Goal: Information Seeking & Learning: Learn about a topic

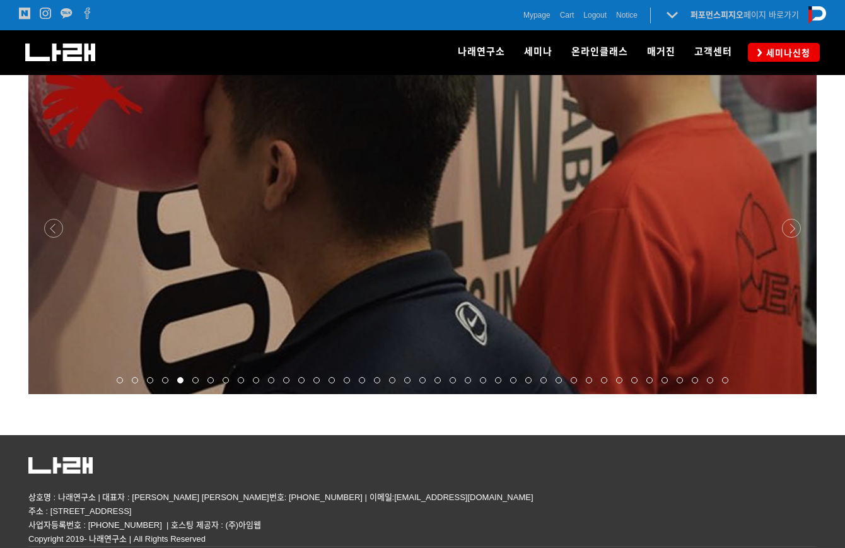
scroll to position [975, 0]
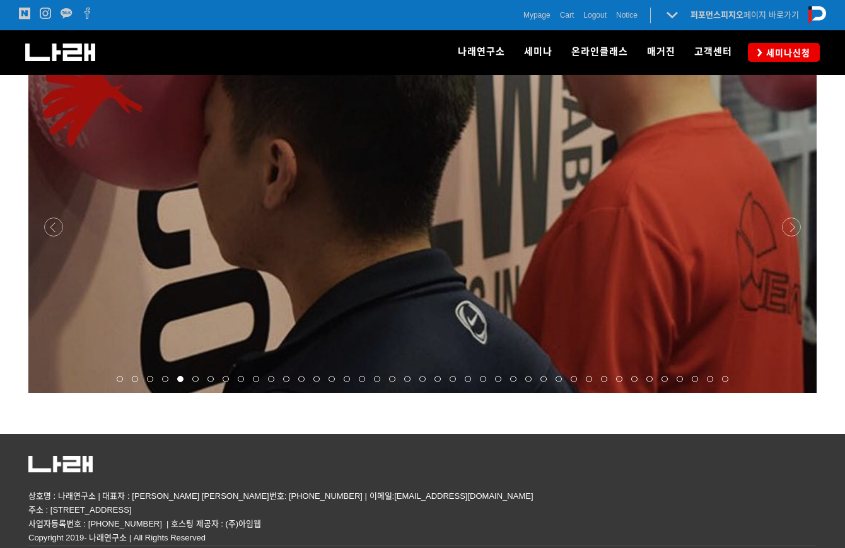
click at [785, 393] on div at bounding box center [422, 393] width 789 height 0
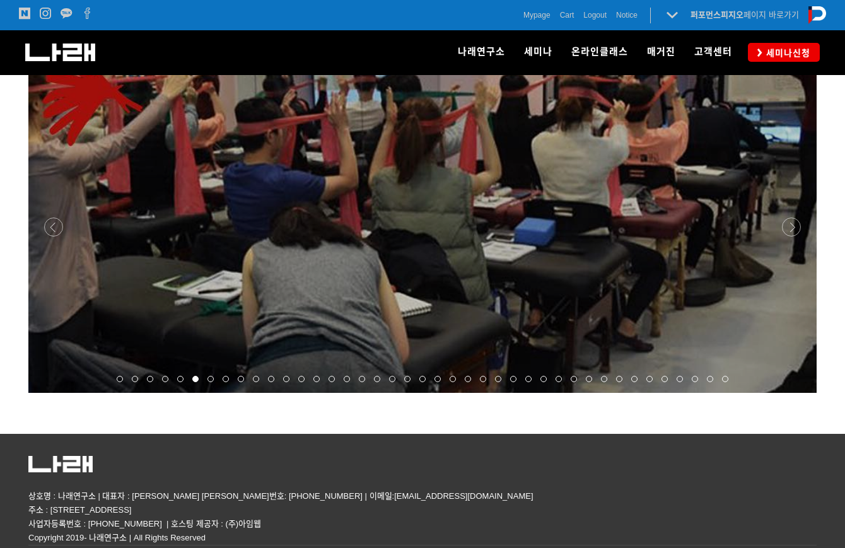
scroll to position [834, 0]
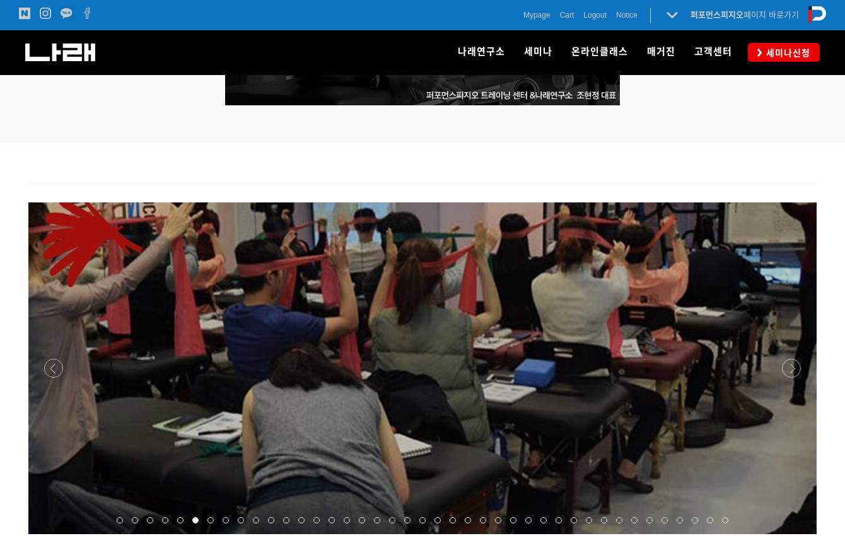
click at [793, 534] on div at bounding box center [422, 534] width 789 height 0
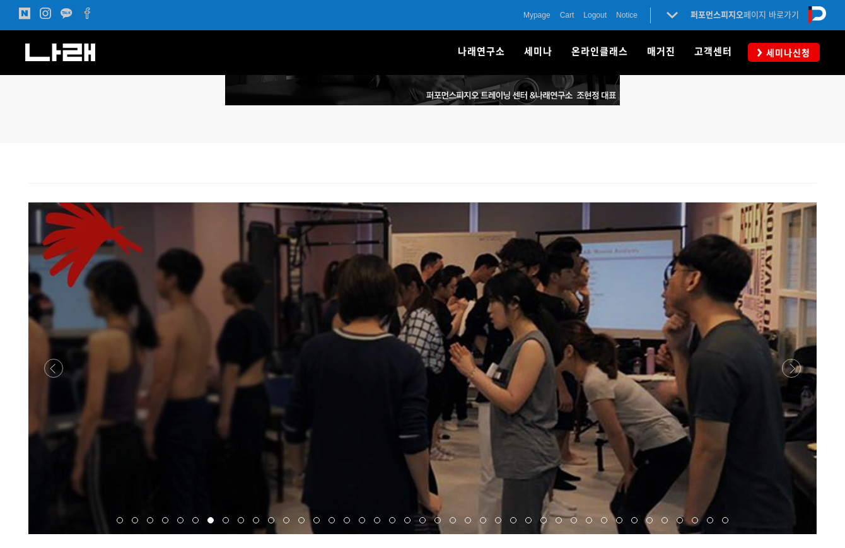
click at [793, 534] on div at bounding box center [422, 534] width 789 height 0
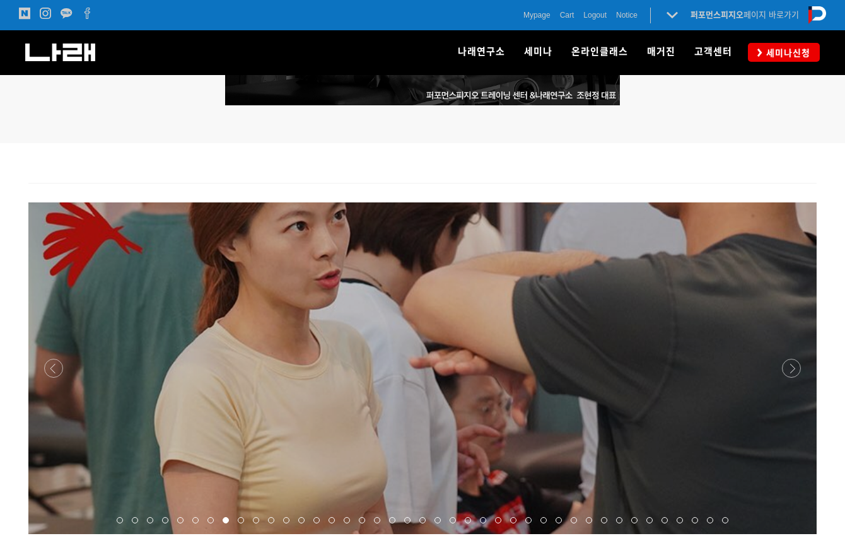
click at [794, 534] on div at bounding box center [422, 534] width 789 height 0
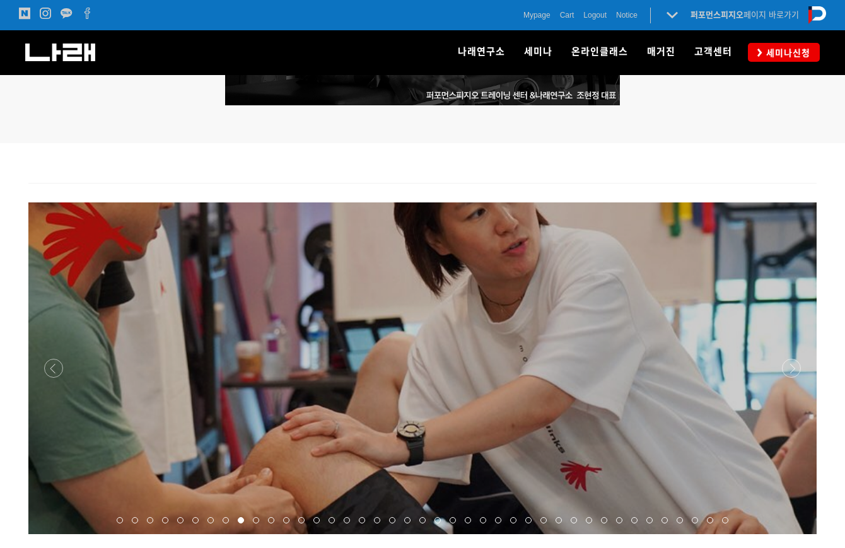
click at [794, 534] on div at bounding box center [422, 534] width 789 height 0
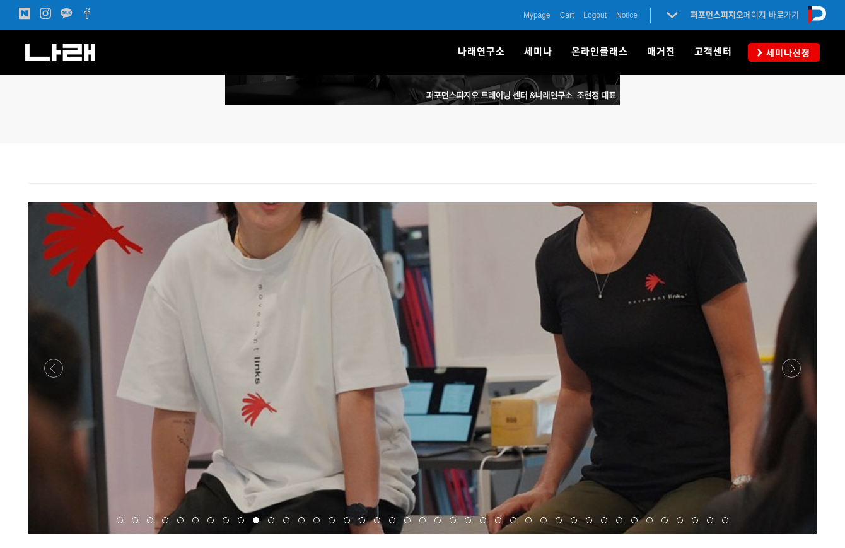
click at [794, 534] on div at bounding box center [422, 534] width 789 height 0
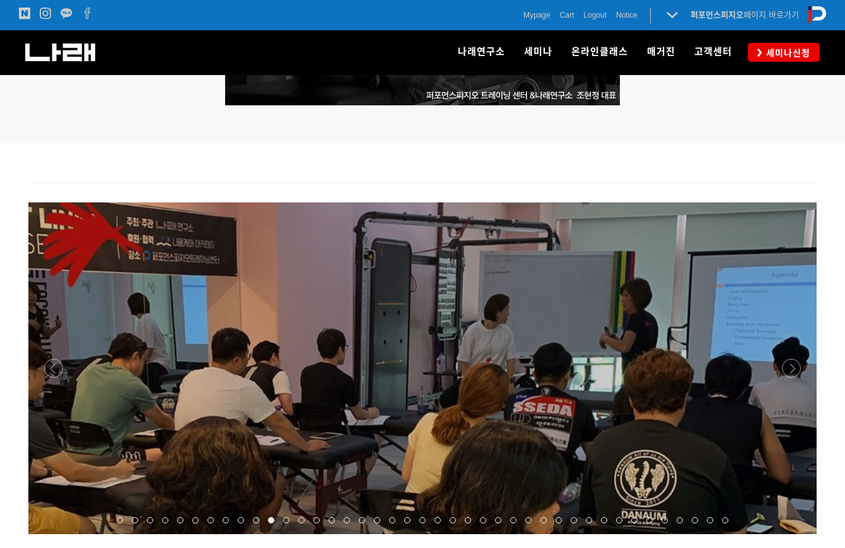
click at [794, 534] on div at bounding box center [422, 534] width 789 height 0
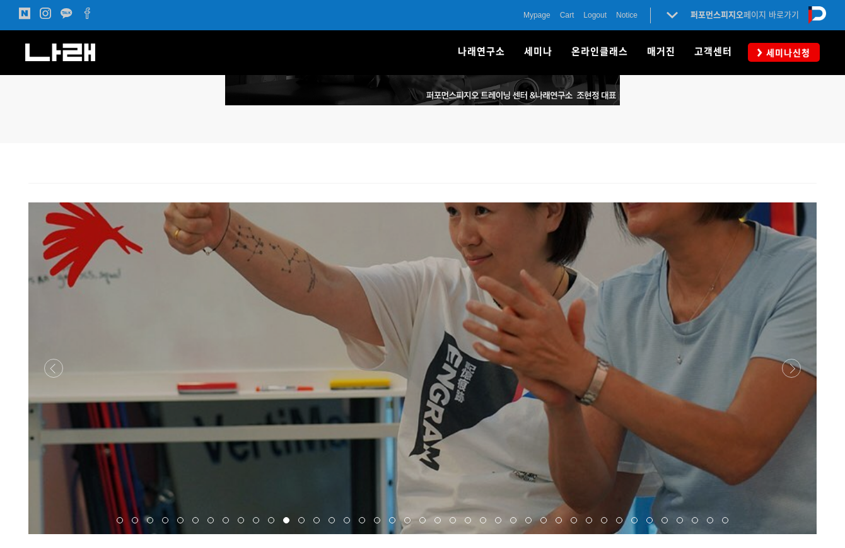
click at [785, 534] on div at bounding box center [422, 534] width 789 height 0
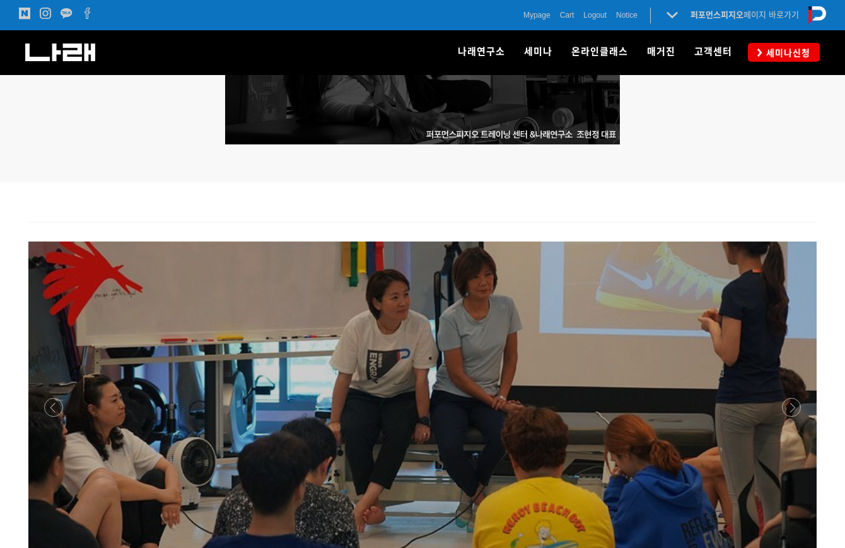
scroll to position [792, 0]
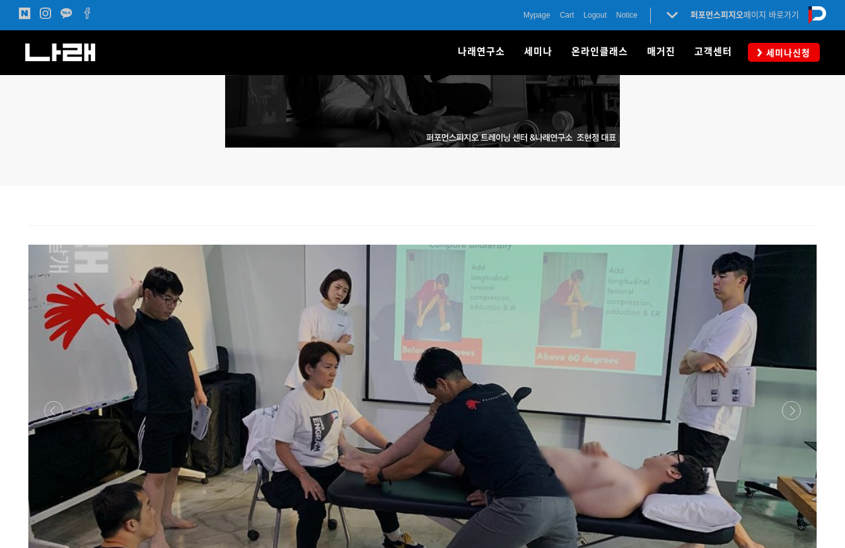
click at [813, 397] on p at bounding box center [422, 411] width 789 height 332
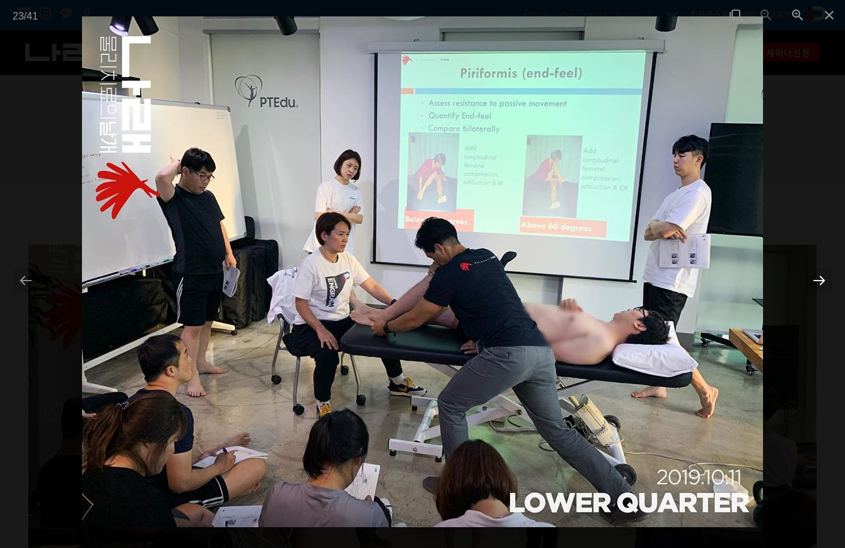
click at [822, 288] on div at bounding box center [819, 280] width 26 height 25
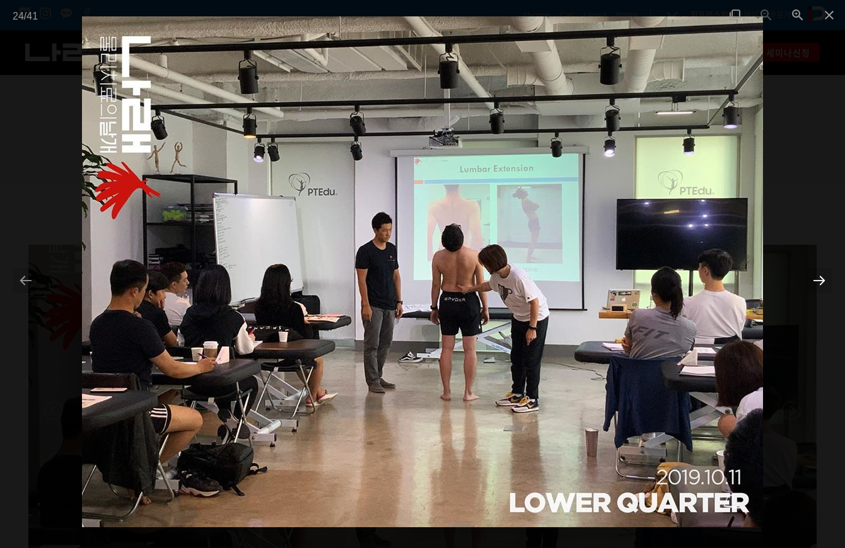
click at [820, 284] on div at bounding box center [819, 280] width 26 height 25
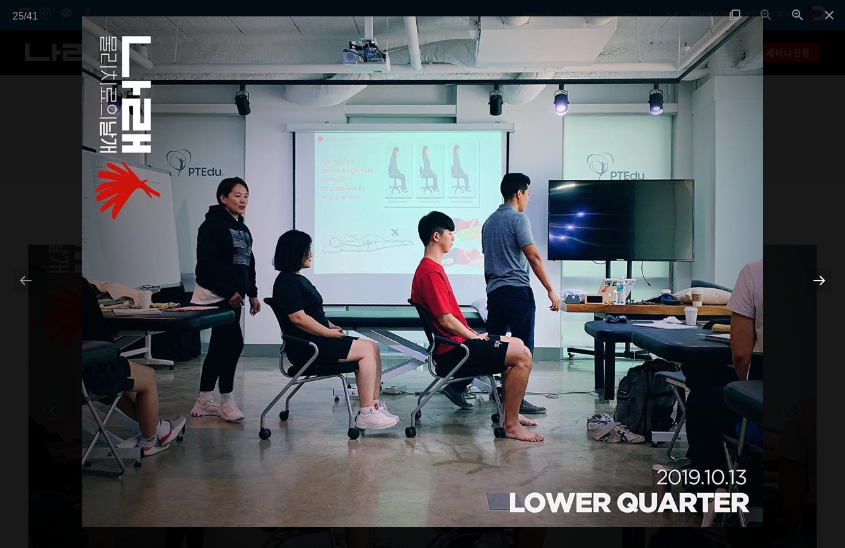
click at [820, 284] on div at bounding box center [819, 280] width 26 height 25
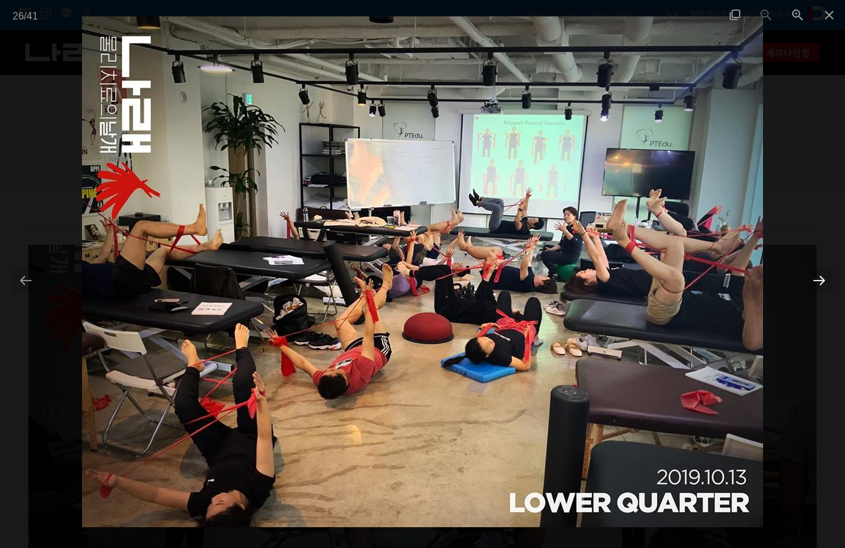
click at [820, 284] on div at bounding box center [819, 280] width 26 height 25
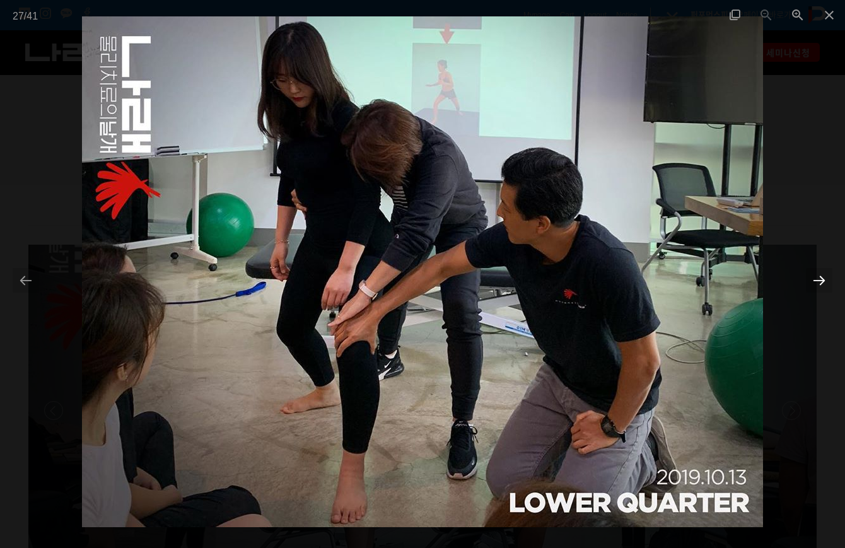
click at [820, 284] on div at bounding box center [819, 280] width 26 height 25
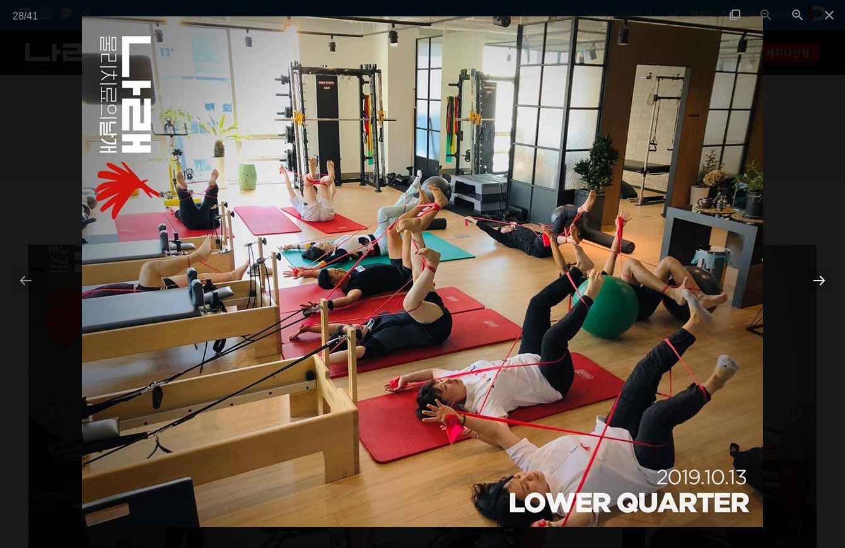
click at [820, 284] on div at bounding box center [819, 280] width 26 height 25
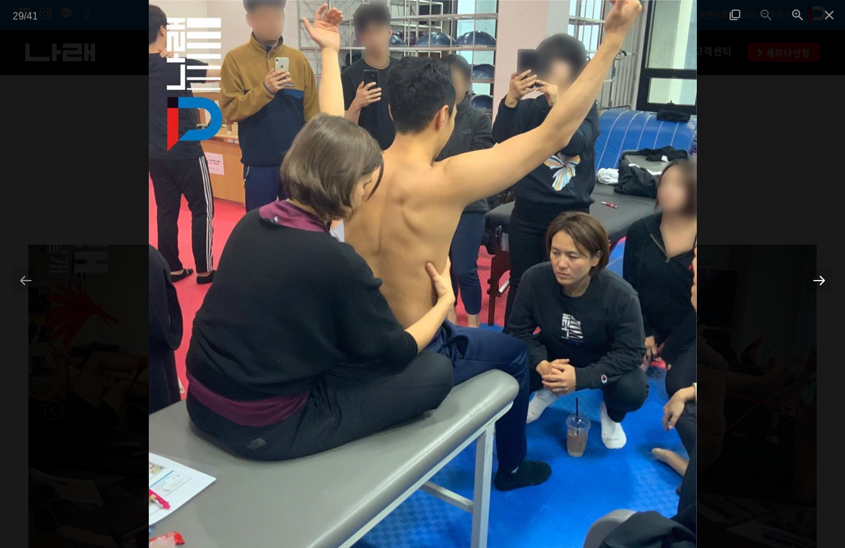
click at [820, 284] on div at bounding box center [819, 280] width 26 height 25
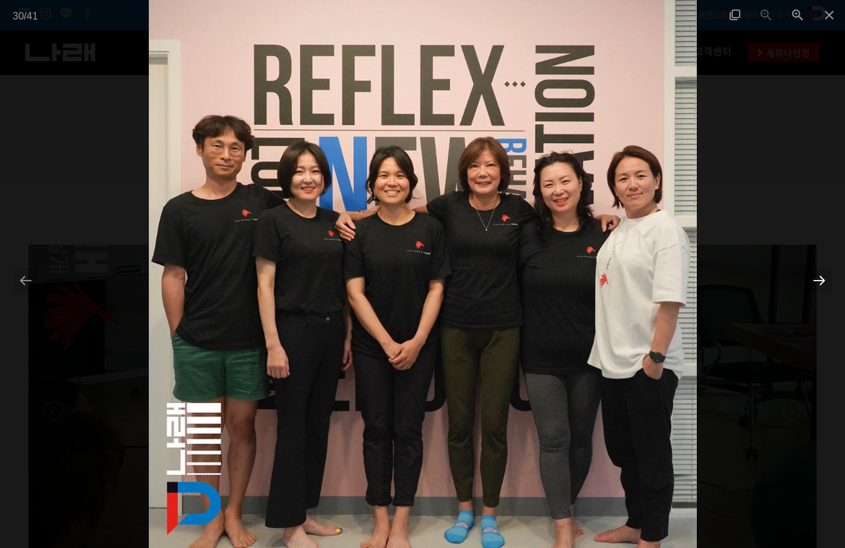
click at [820, 284] on div at bounding box center [819, 280] width 26 height 25
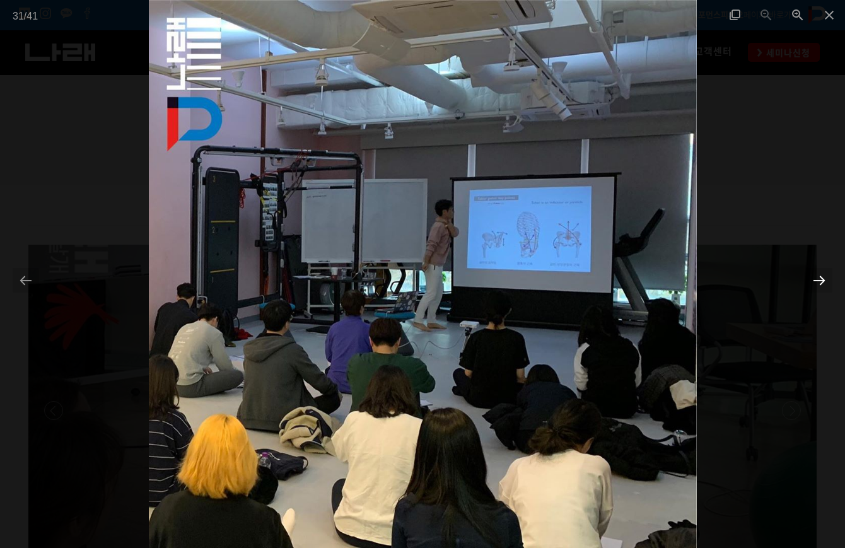
click at [820, 284] on div at bounding box center [819, 280] width 26 height 25
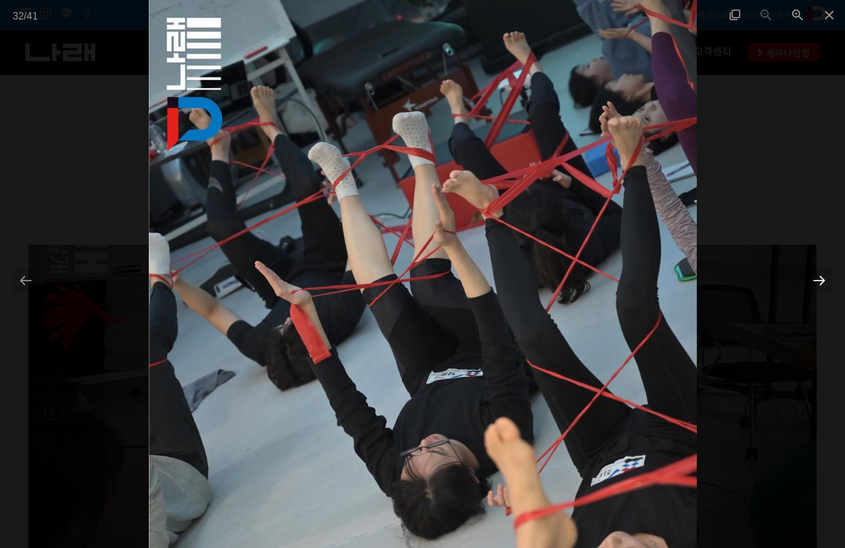
click at [820, 284] on div at bounding box center [819, 280] width 26 height 25
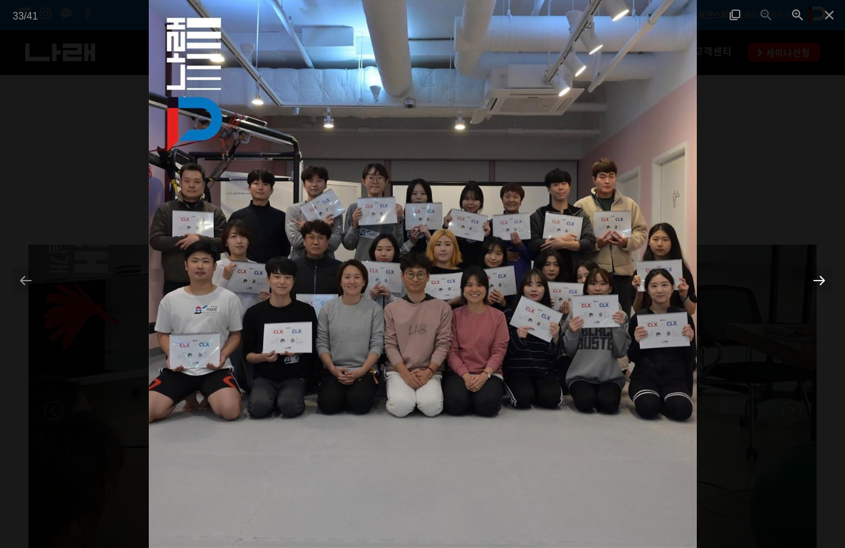
click at [820, 284] on div at bounding box center [819, 280] width 26 height 25
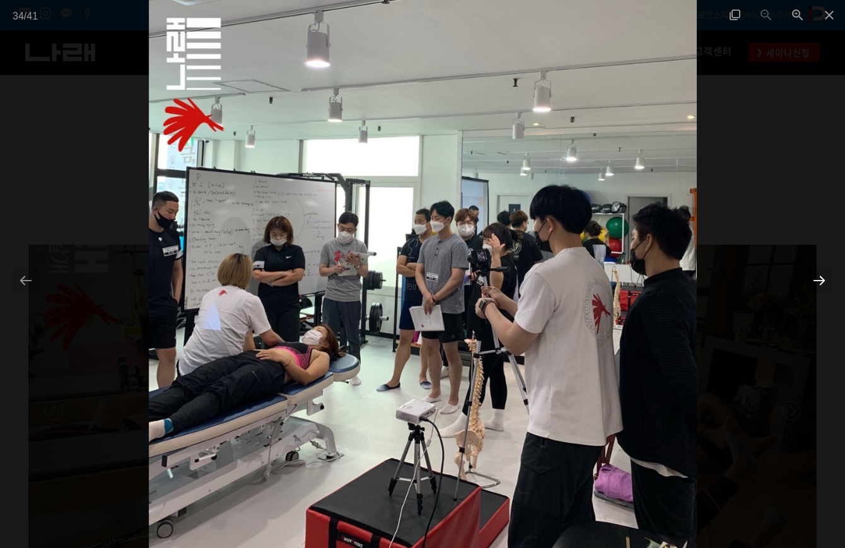
click at [820, 284] on div at bounding box center [819, 280] width 26 height 25
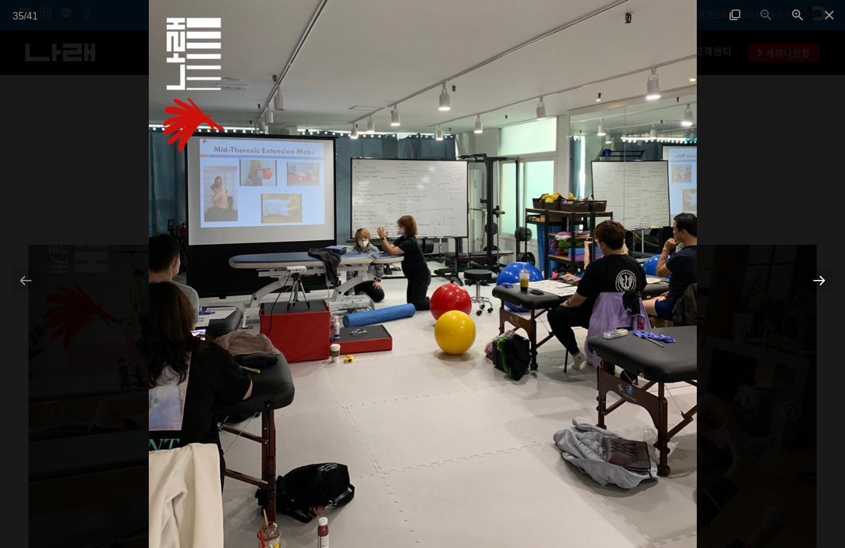
click at [820, 284] on div at bounding box center [819, 280] width 26 height 25
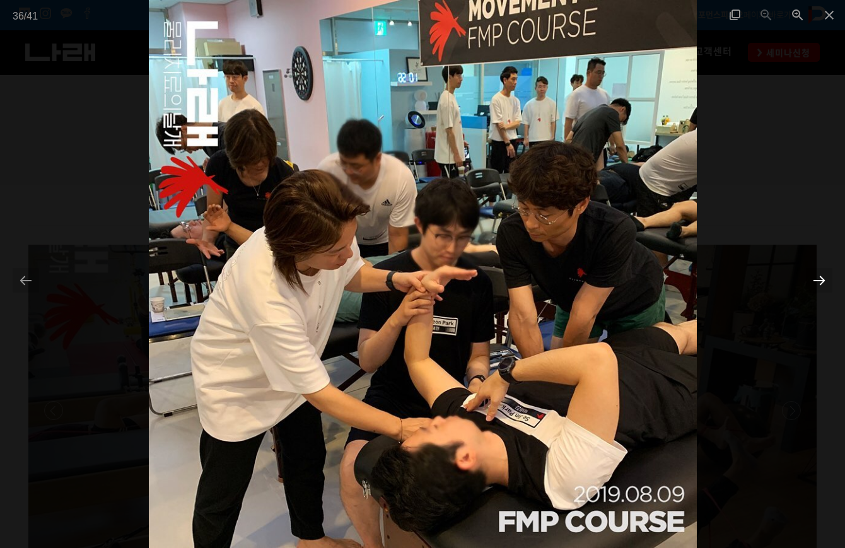
click at [820, 284] on div at bounding box center [819, 280] width 26 height 25
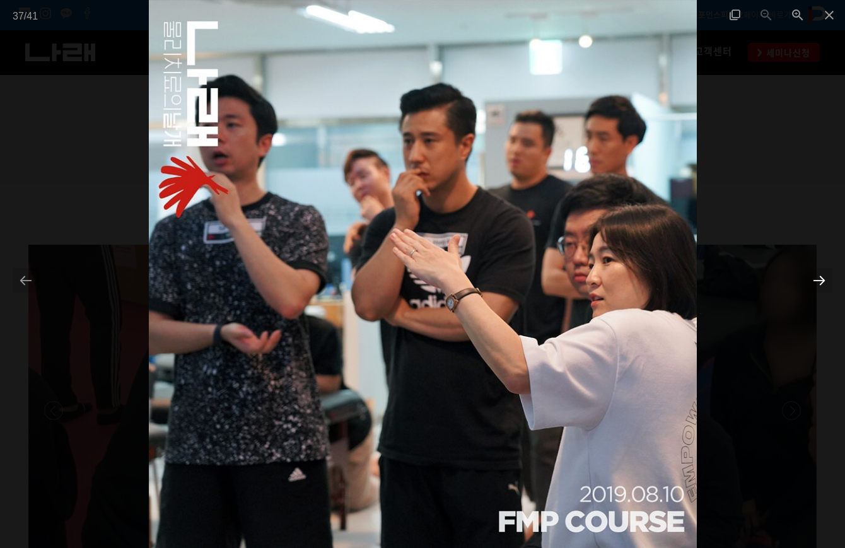
click at [820, 284] on div at bounding box center [819, 280] width 26 height 25
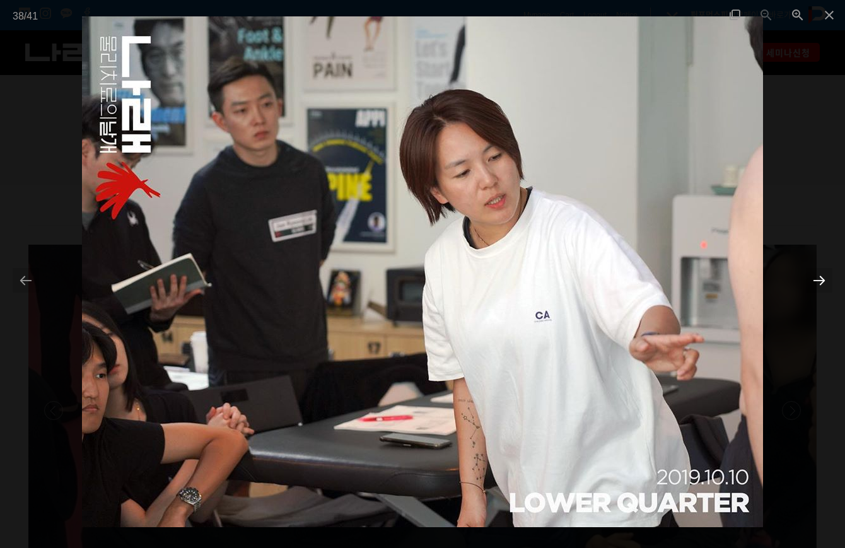
click at [820, 284] on div at bounding box center [819, 280] width 26 height 25
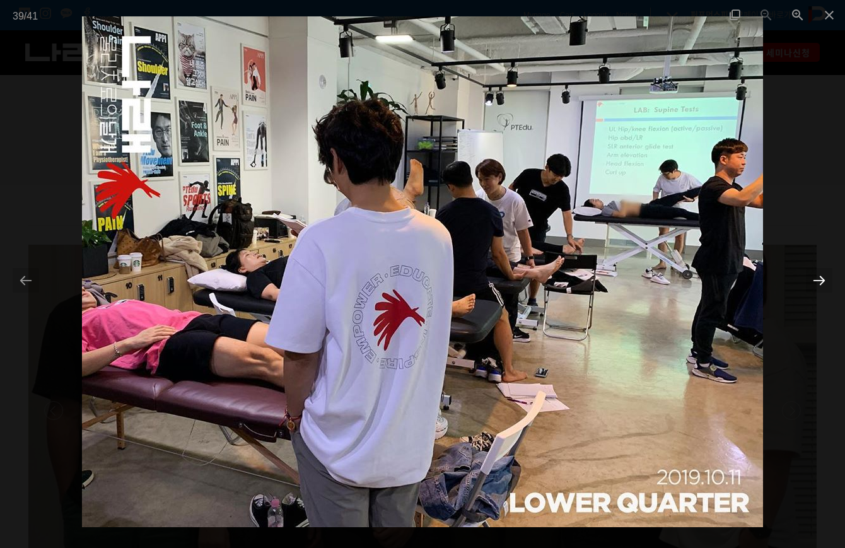
click at [820, 284] on div at bounding box center [819, 280] width 26 height 25
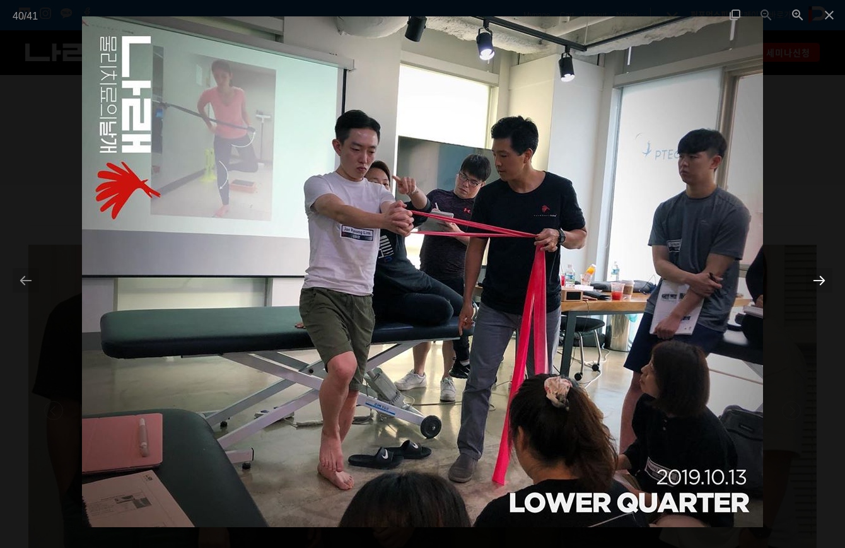
click at [820, 284] on div at bounding box center [819, 280] width 26 height 25
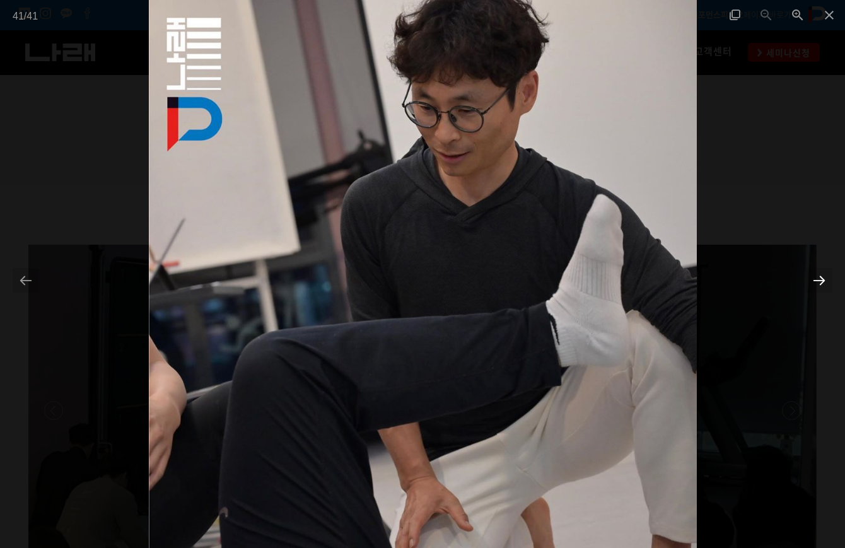
click at [820, 284] on div at bounding box center [819, 280] width 26 height 25
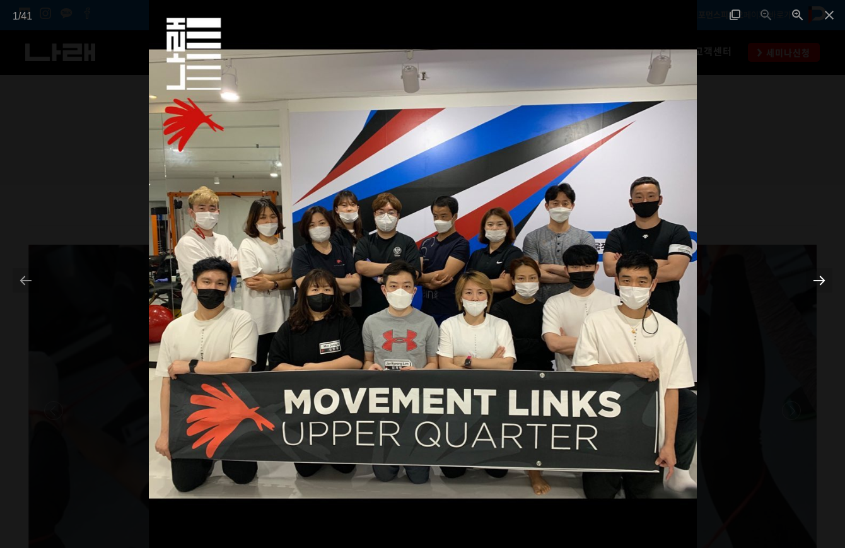
click at [820, 284] on div at bounding box center [819, 280] width 26 height 25
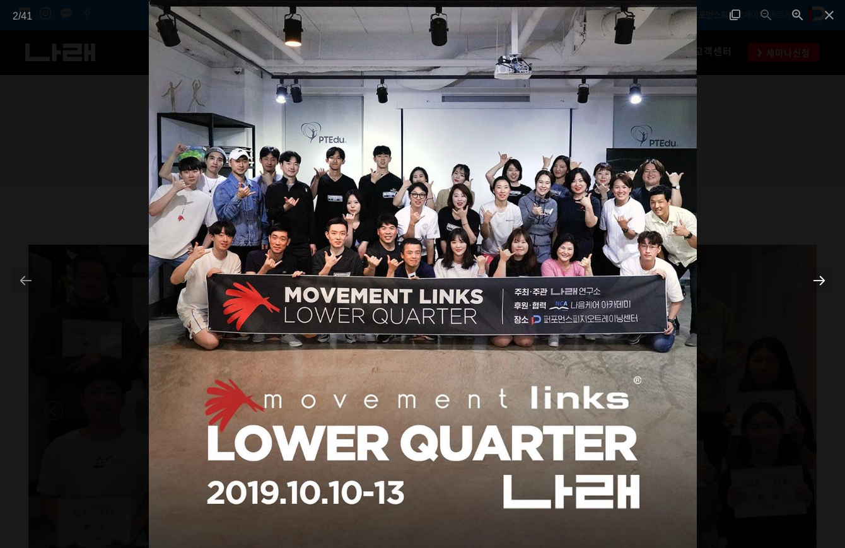
click at [819, 284] on div at bounding box center [819, 280] width 26 height 25
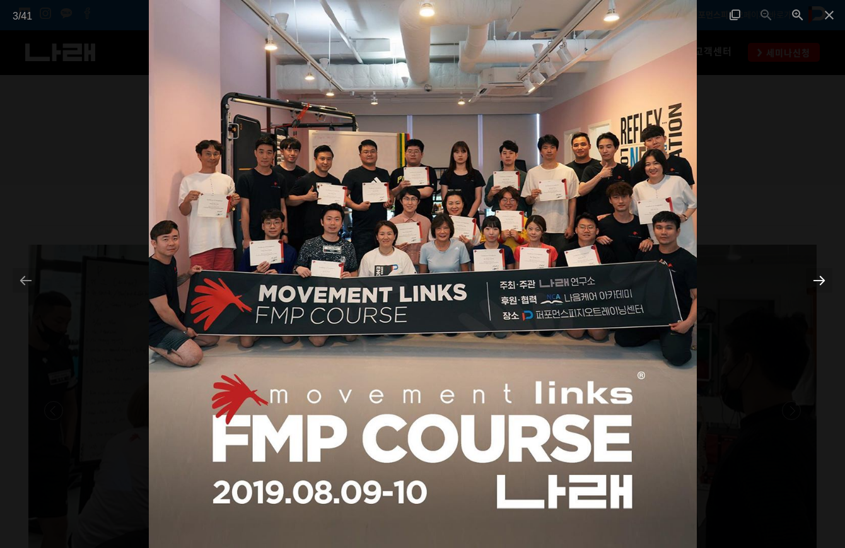
click at [819, 284] on div at bounding box center [819, 280] width 26 height 25
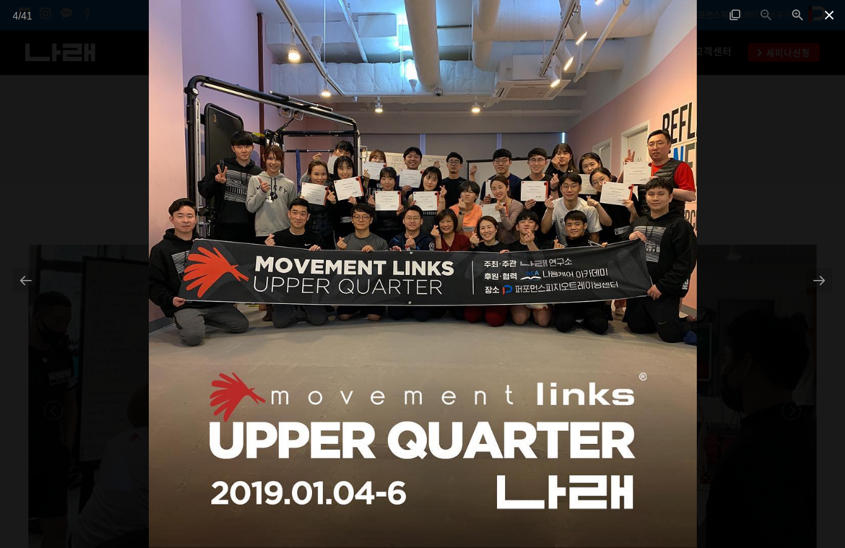
click at [824, 17] on span at bounding box center [830, 15] width 32 height 30
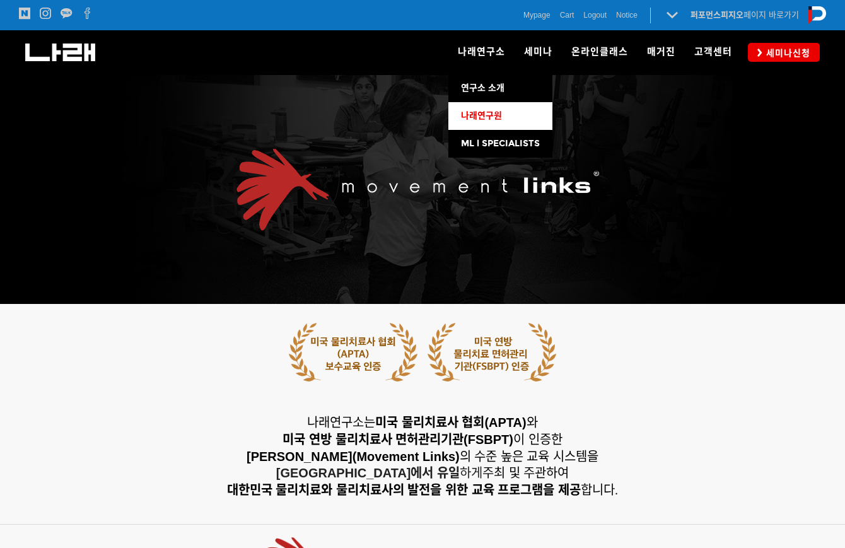
click at [496, 110] on link "나래연구원" at bounding box center [501, 116] width 104 height 28
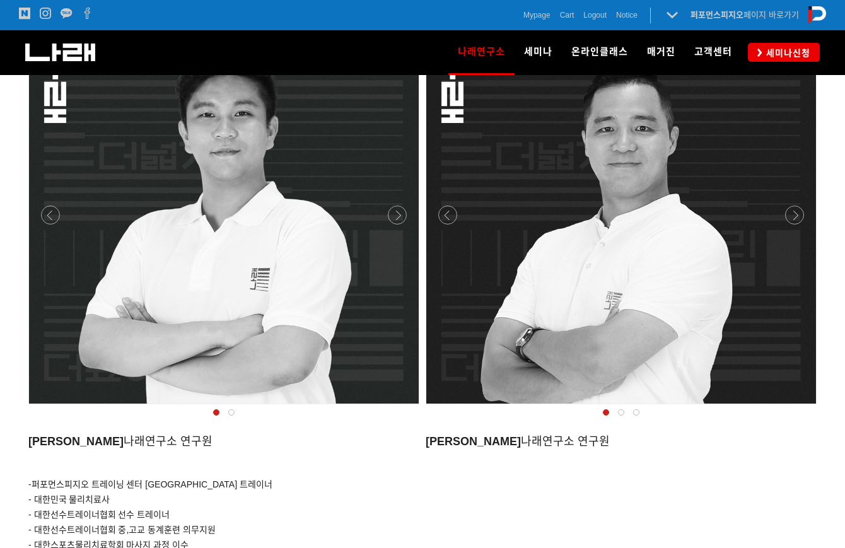
scroll to position [1097, 0]
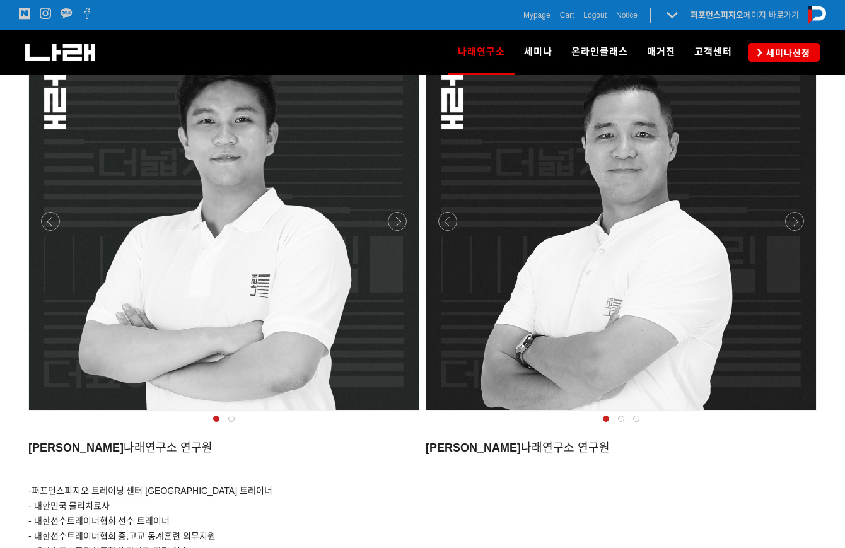
click at [394, 414] on div at bounding box center [223, 414] width 397 height 0
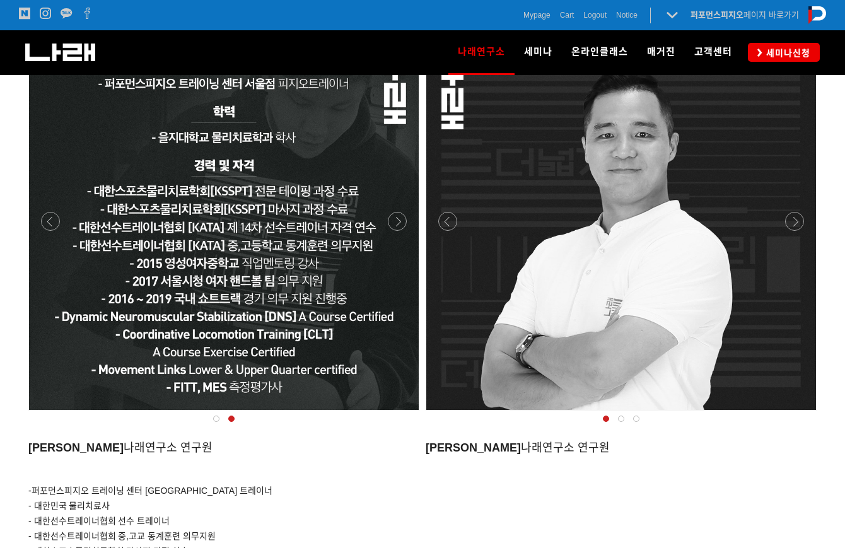
click at [49, 414] on div at bounding box center [223, 414] width 397 height 0
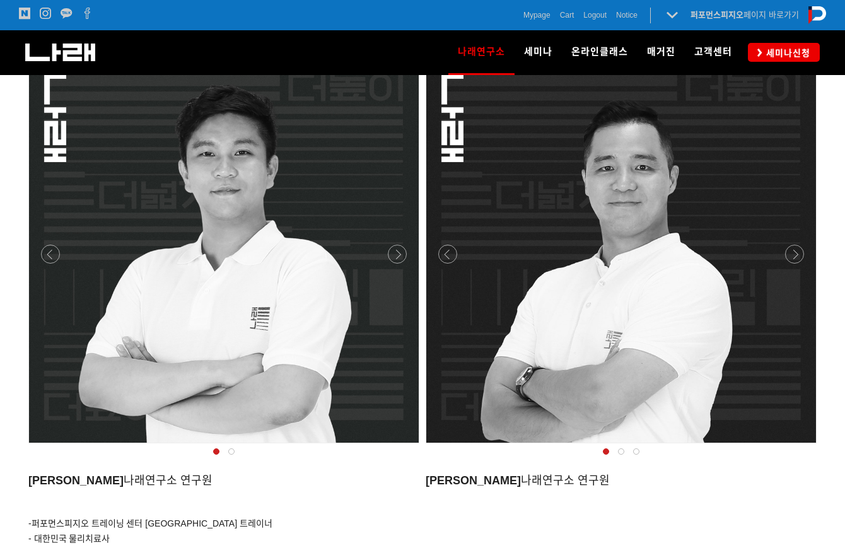
scroll to position [1042, 0]
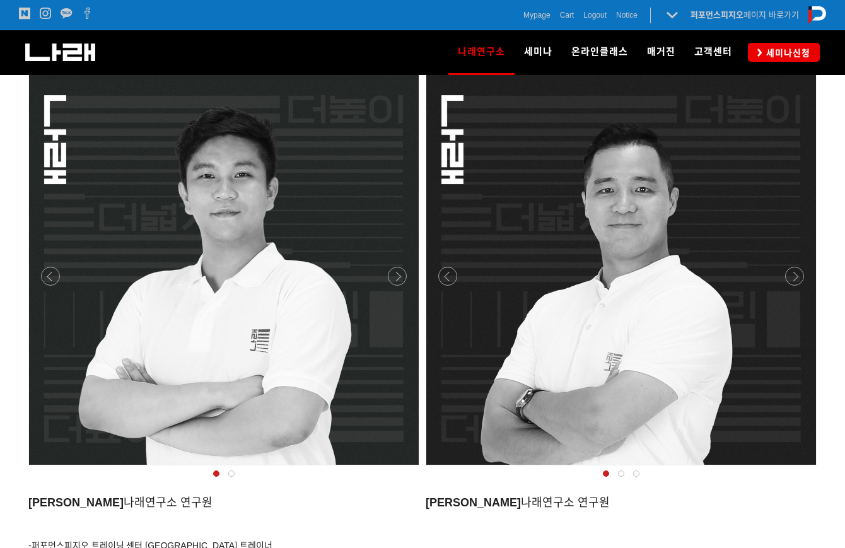
click at [405, 469] on div at bounding box center [223, 469] width 397 height 0
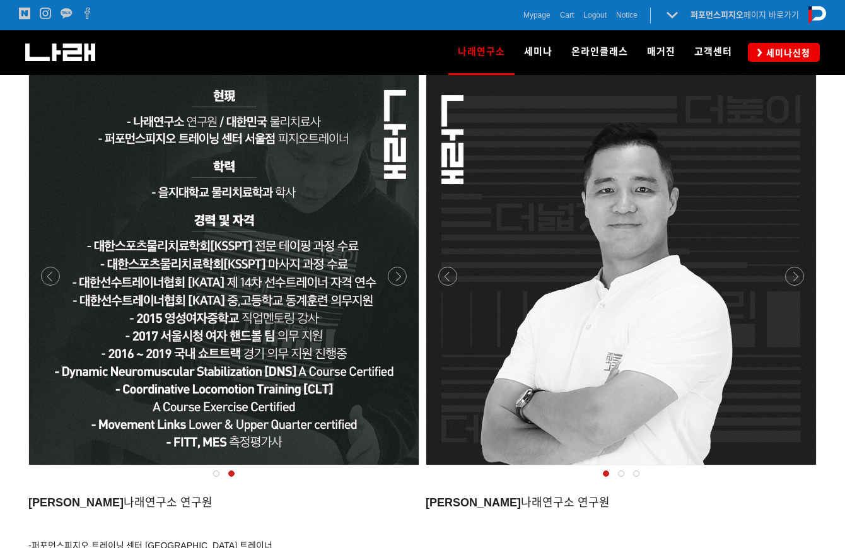
click at [790, 469] on div at bounding box center [621, 469] width 397 height 0
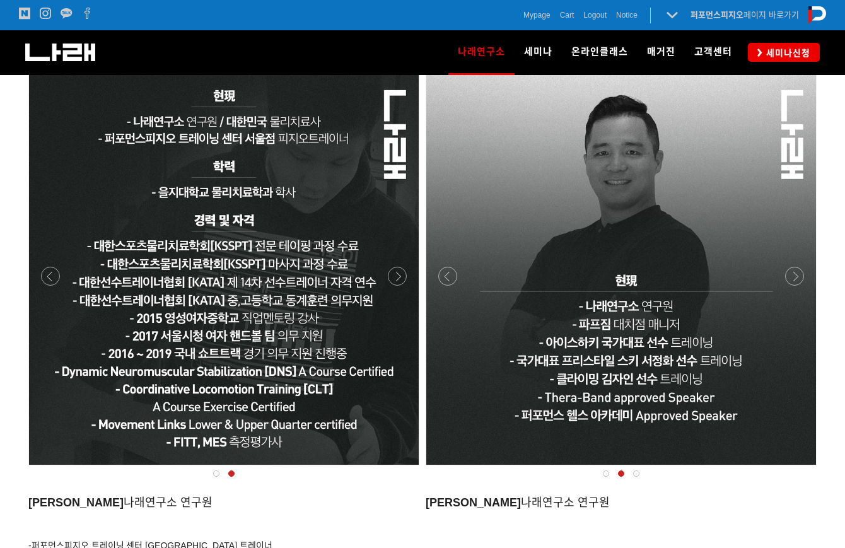
click at [795, 260] on div at bounding box center [621, 270] width 390 height 390
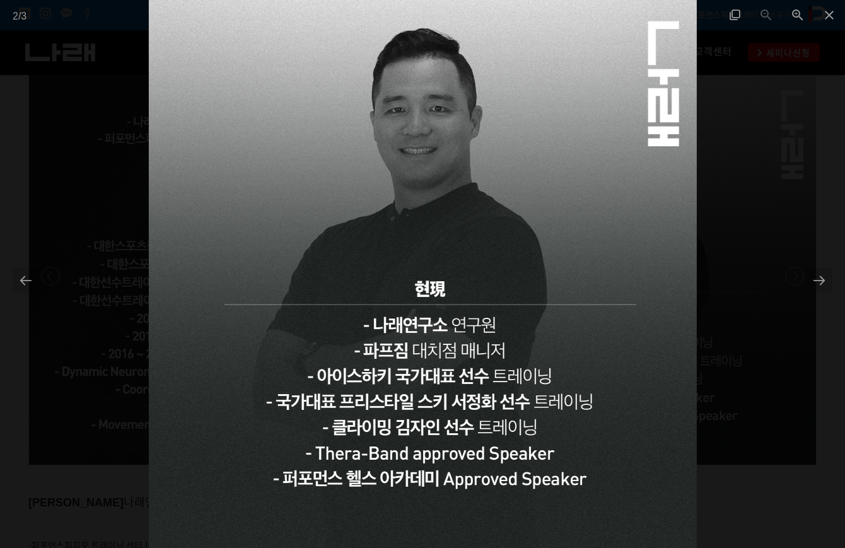
click at [805, 228] on div at bounding box center [422, 274] width 845 height 548
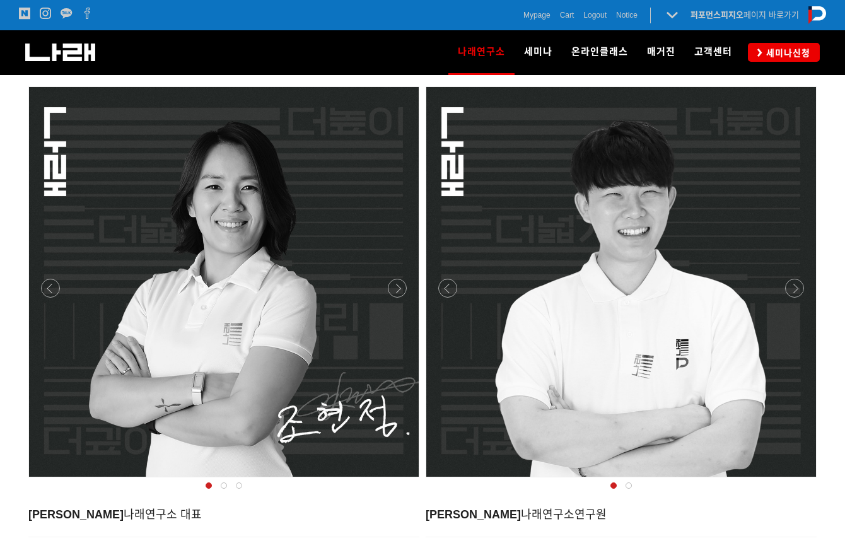
scroll to position [400, 0]
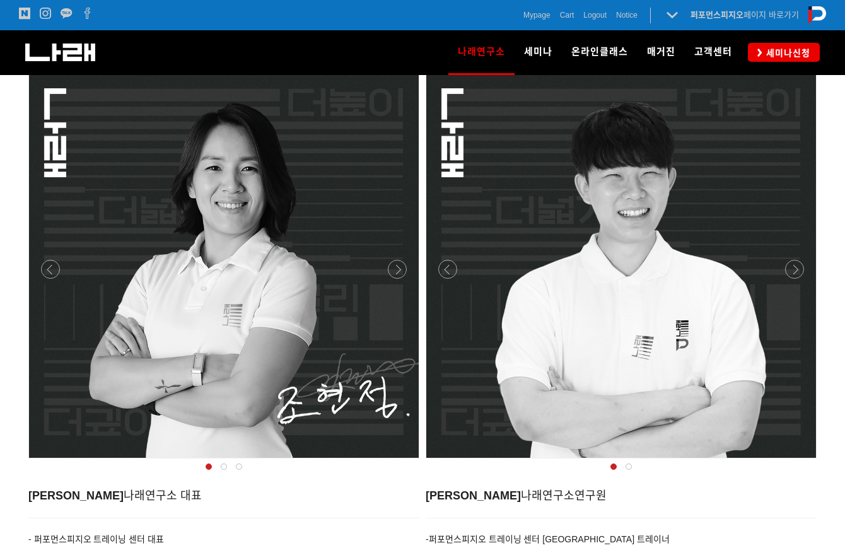
click at [397, 462] on div at bounding box center [223, 462] width 397 height 0
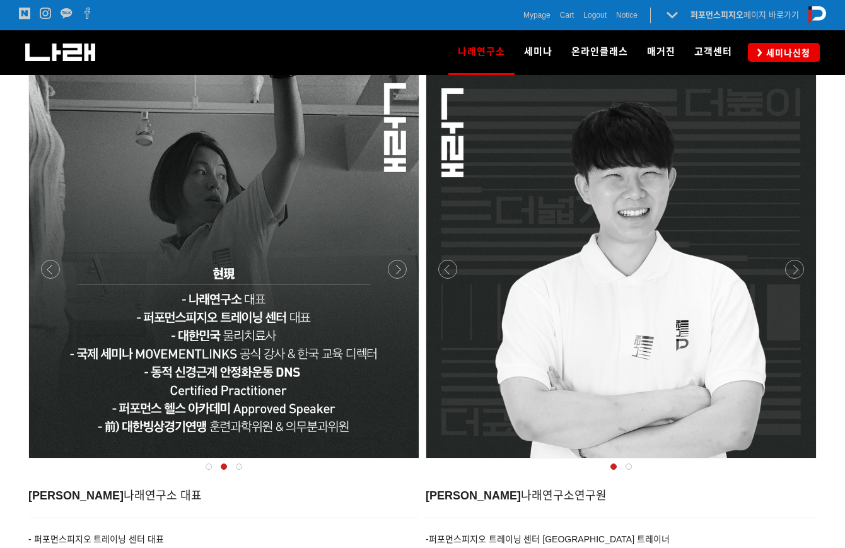
click at [804, 273] on div at bounding box center [621, 263] width 390 height 390
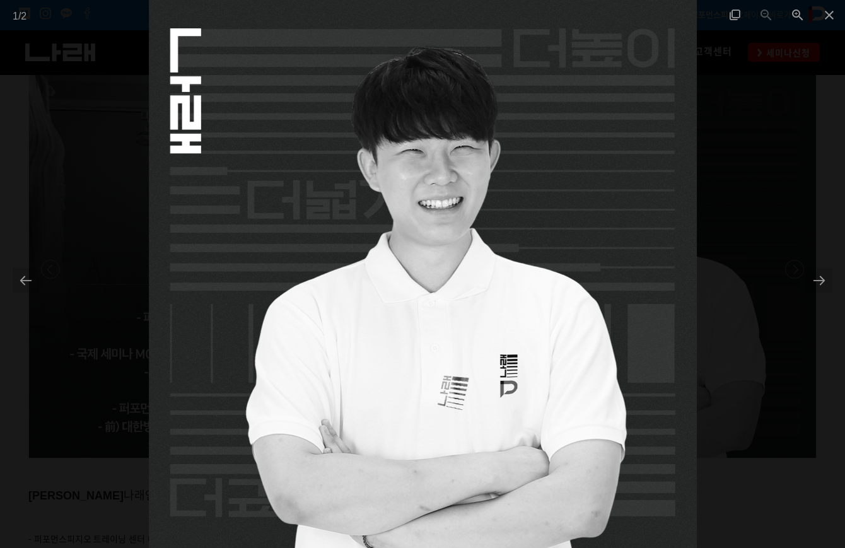
click at [790, 266] on div at bounding box center [422, 274] width 845 height 548
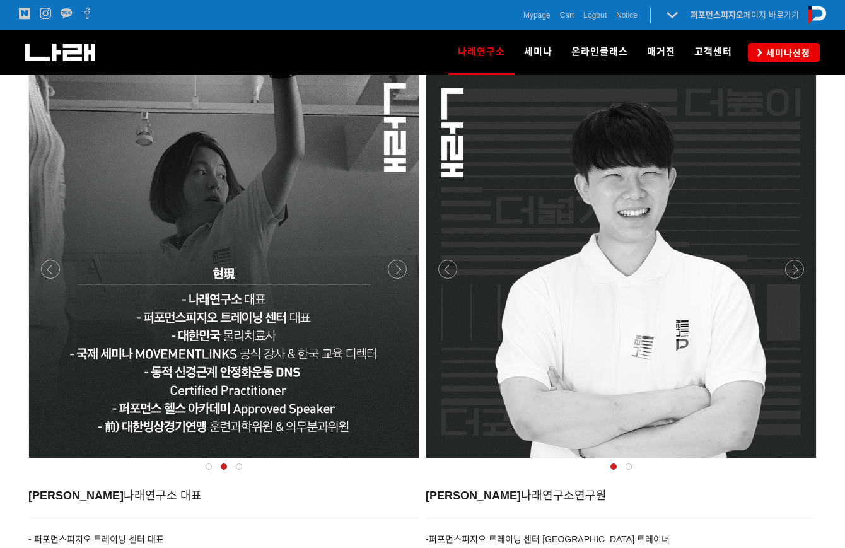
click at [802, 462] on div at bounding box center [621, 462] width 397 height 0
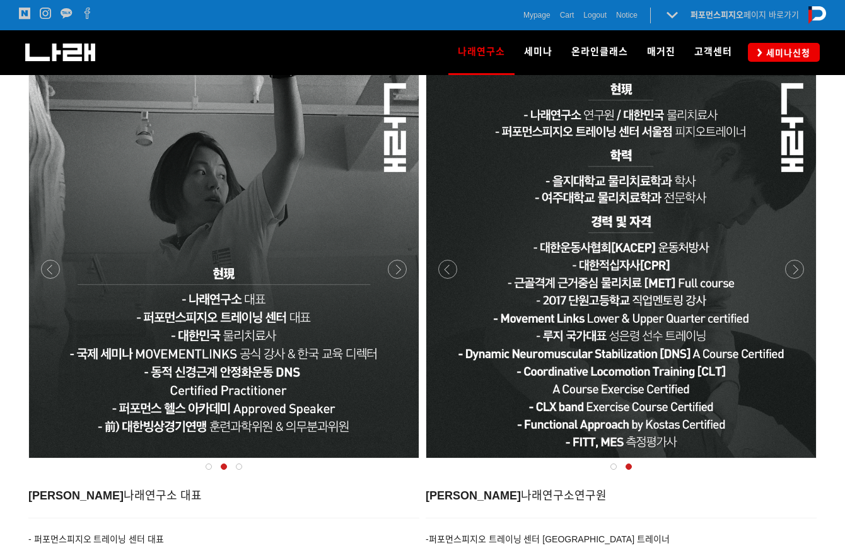
click at [401, 462] on div at bounding box center [223, 462] width 397 height 0
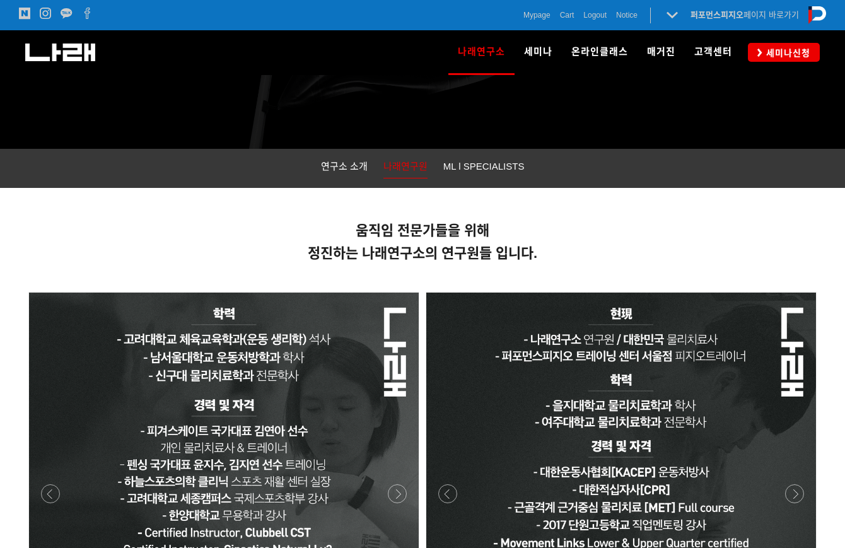
scroll to position [151, 0]
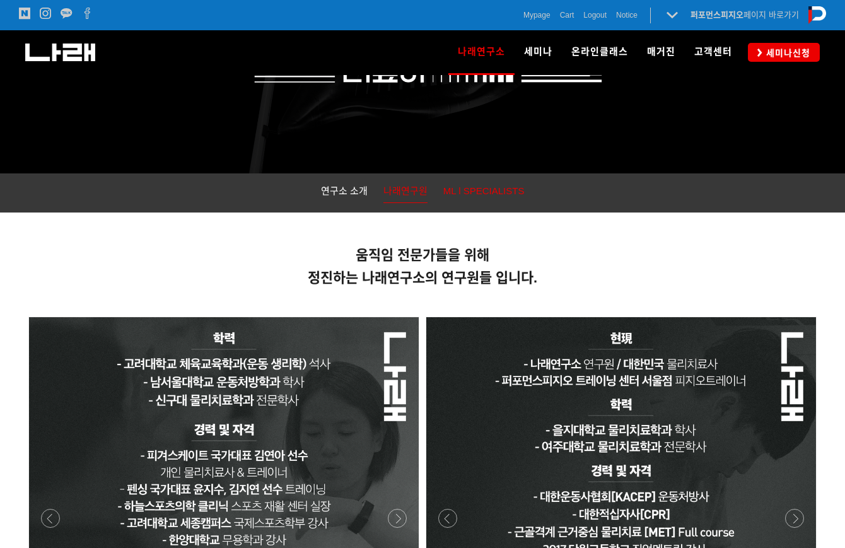
click at [494, 190] on span "ML l SPECIALISTS" at bounding box center [483, 190] width 81 height 11
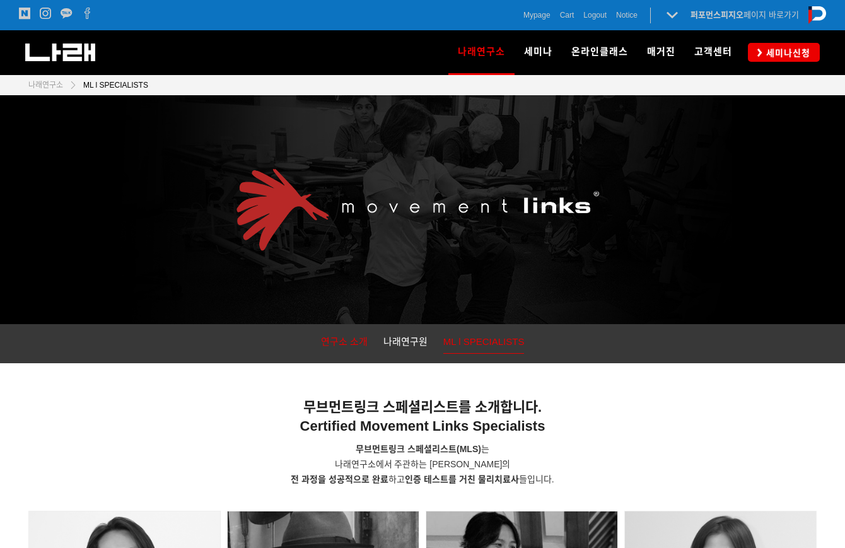
click at [345, 340] on span "연구소 소개" at bounding box center [344, 341] width 47 height 11
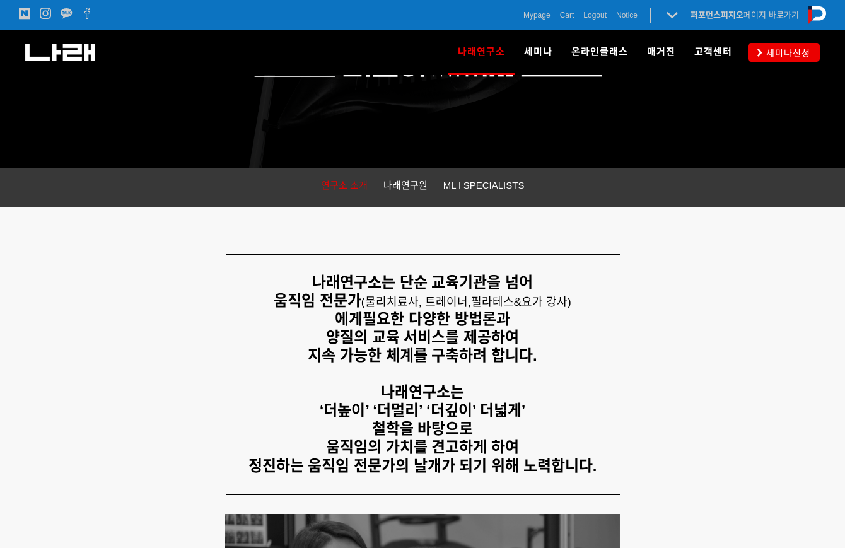
scroll to position [139, 0]
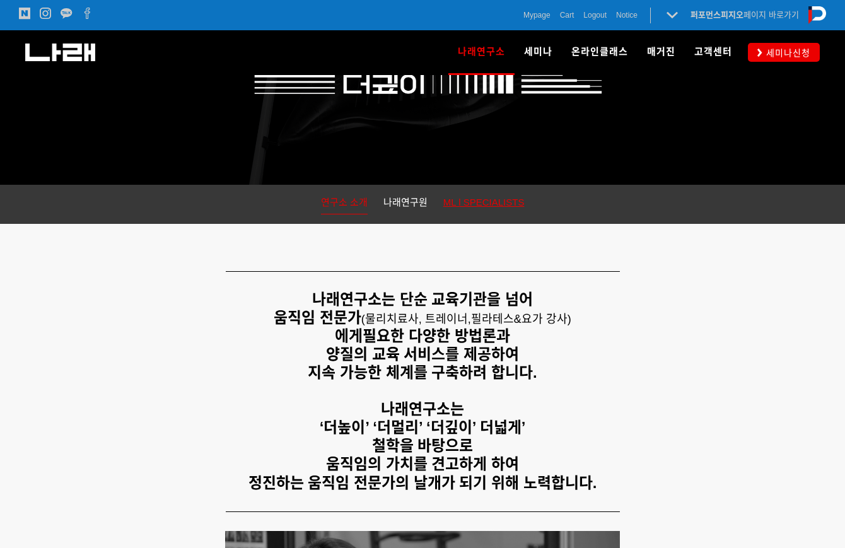
click at [491, 201] on span "ML l SPECIALISTS" at bounding box center [483, 202] width 81 height 11
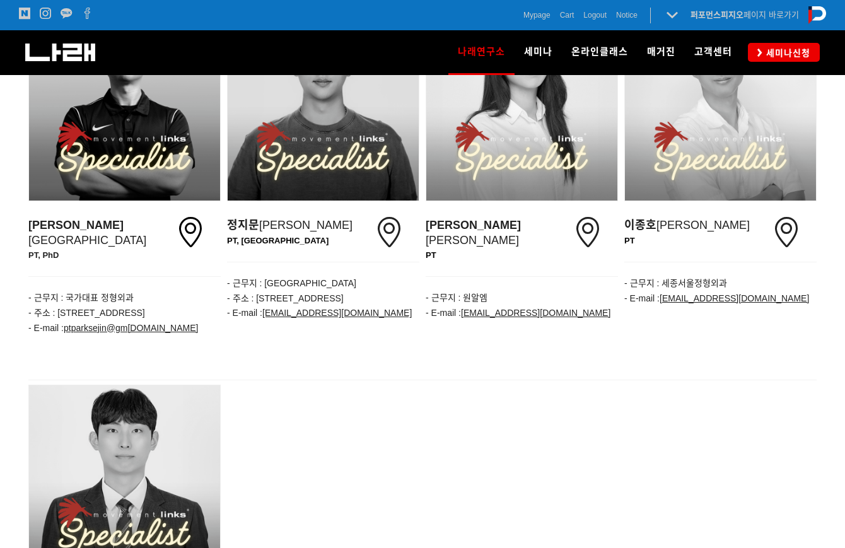
scroll to position [1632, 0]
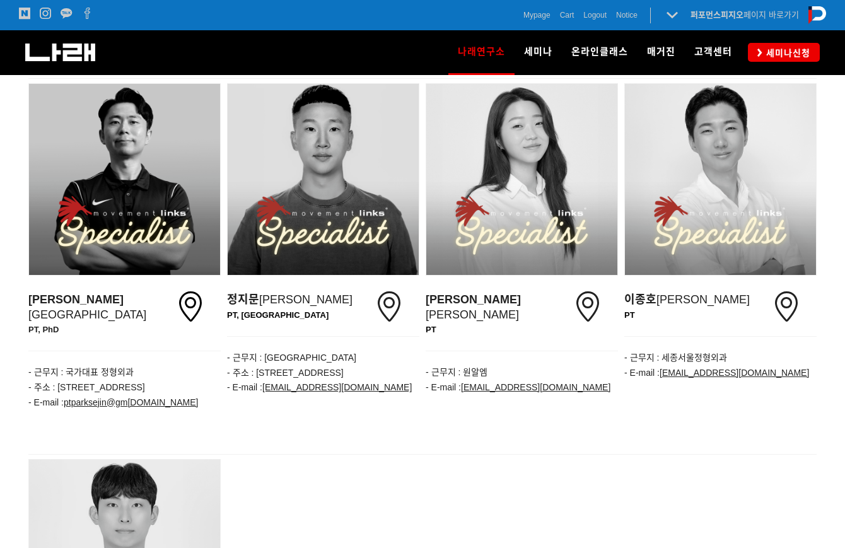
click at [503, 208] on div at bounding box center [521, 179] width 191 height 191
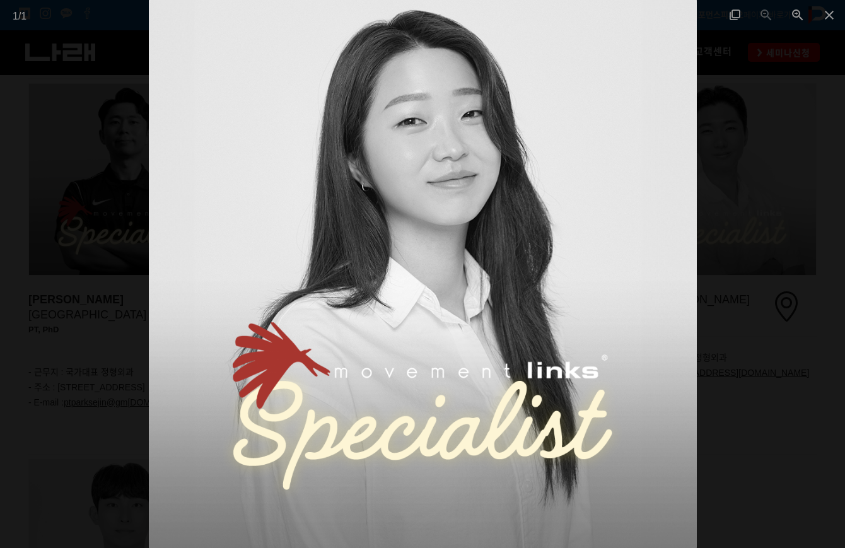
click at [739, 236] on div at bounding box center [422, 274] width 845 height 548
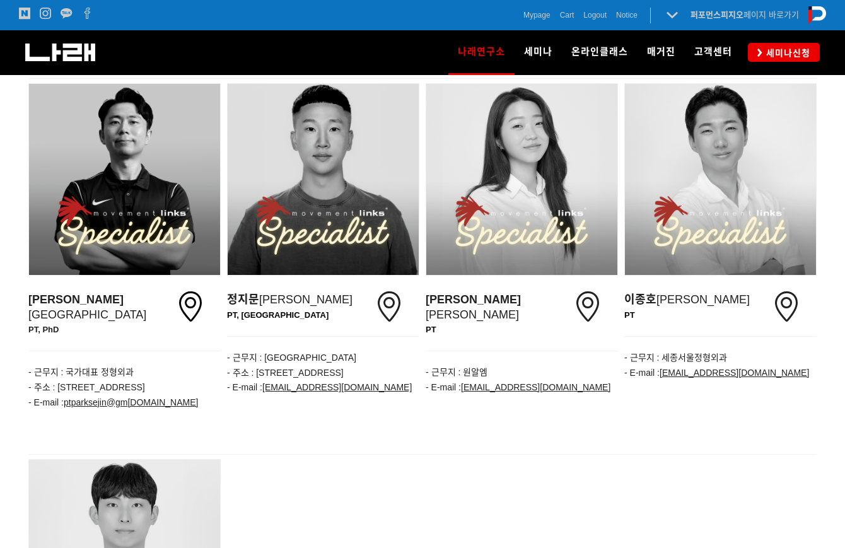
click at [486, 367] on span "- 근무지 : 원알엠" at bounding box center [457, 372] width 62 height 10
click at [589, 291] on icon at bounding box center [588, 306] width 30 height 30
click at [590, 291] on icon at bounding box center [588, 306] width 30 height 30
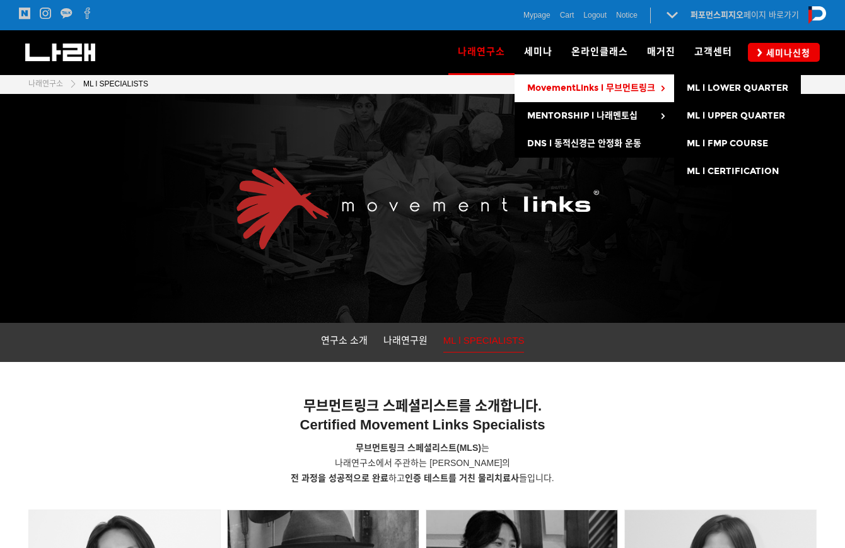
scroll to position [1, 0]
